Goal: Obtain resource: Download file/media

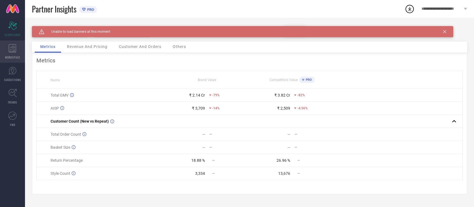
click at [20, 57] on div "WORKSPACE" at bounding box center [12, 52] width 25 height 22
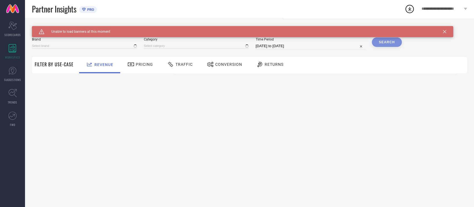
type input "NIKE"
type input "All"
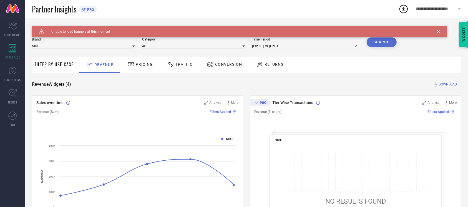
click at [232, 60] on div "Conversion" at bounding box center [224, 64] width 38 height 9
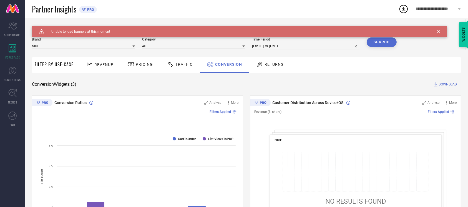
select select "8"
select select "2025"
select select "9"
select select "2025"
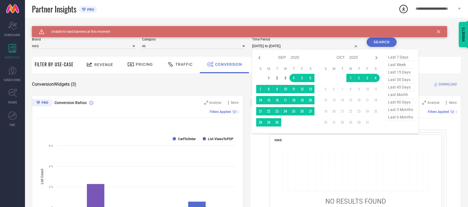
click at [298, 46] on input "[DATE] to [DATE]" at bounding box center [306, 46] width 108 height 7
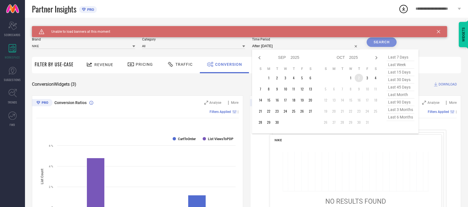
click at [357, 79] on td "2" at bounding box center [359, 78] width 8 height 8
type input "[DATE] to [DATE]"
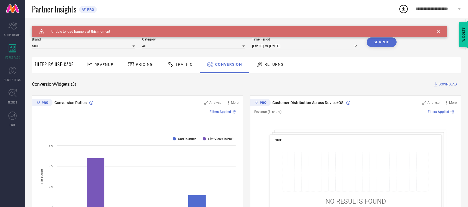
click at [386, 42] on button "Search" at bounding box center [382, 41] width 30 height 9
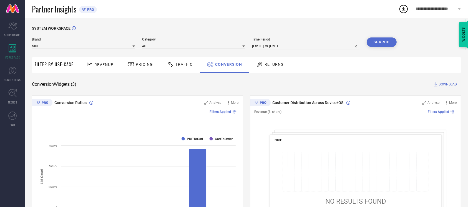
select select "9"
select select "2025"
select select "10"
select select "2025"
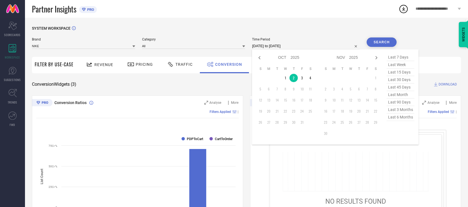
click at [312, 46] on input "[DATE] to [DATE]" at bounding box center [306, 46] width 108 height 7
click at [309, 79] on td "4" at bounding box center [310, 78] width 8 height 8
type input "[DATE] to [DATE]"
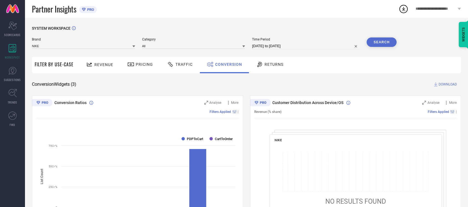
click at [376, 44] on button "Search" at bounding box center [382, 41] width 30 height 9
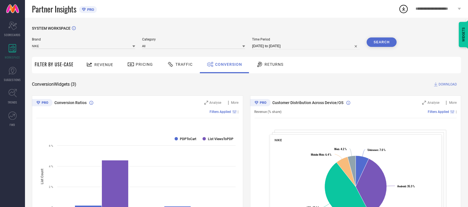
click at [442, 84] on span "DOWNLOAD" at bounding box center [447, 85] width 18 height 6
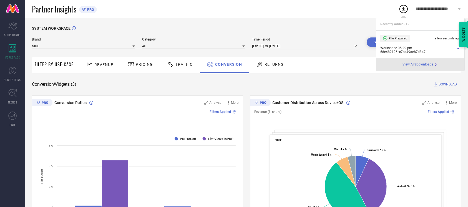
click at [414, 37] on div "**********" at bounding box center [234, 194] width 468 height 388
